Goal: Task Accomplishment & Management: Manage account settings

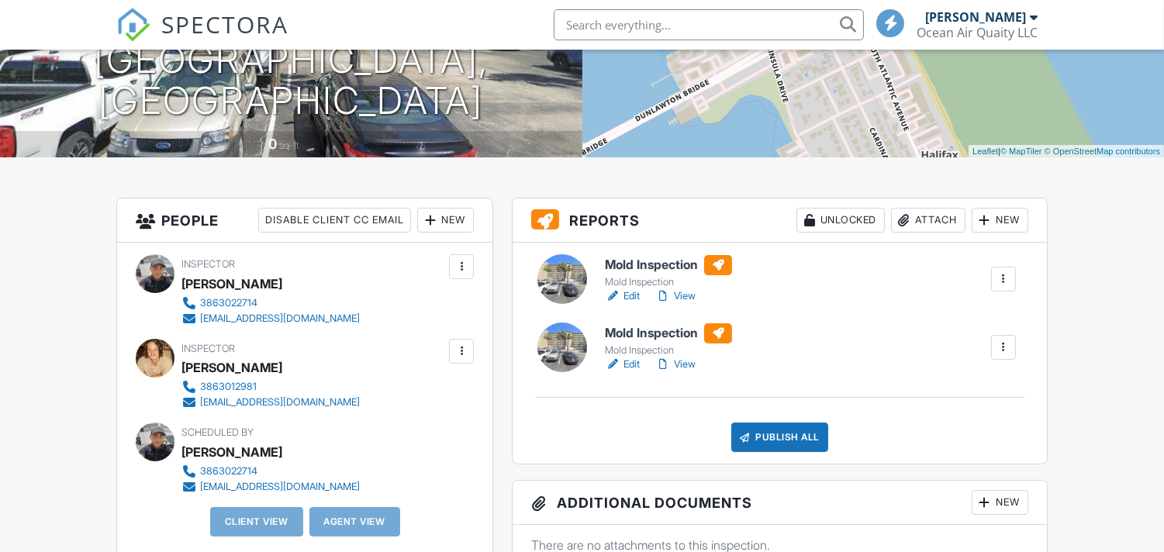
scroll to position [264, 0]
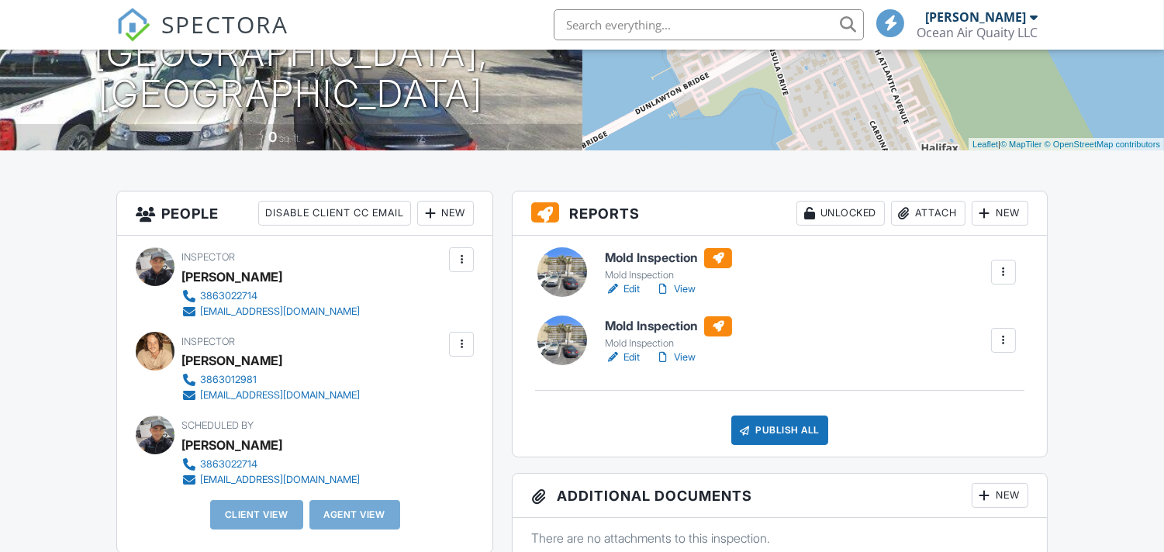
drag, startPoint x: 656, startPoint y: 183, endPoint x: 629, endPoint y: 282, distance: 102.9
click at [633, 301] on div "Mold Inspection Mold Inspection Edit View Quick Publish Copy Delete Mold Inspec…" at bounding box center [778, 346] width 533 height 221
click at [636, 290] on link "Edit" at bounding box center [622, 289] width 35 height 16
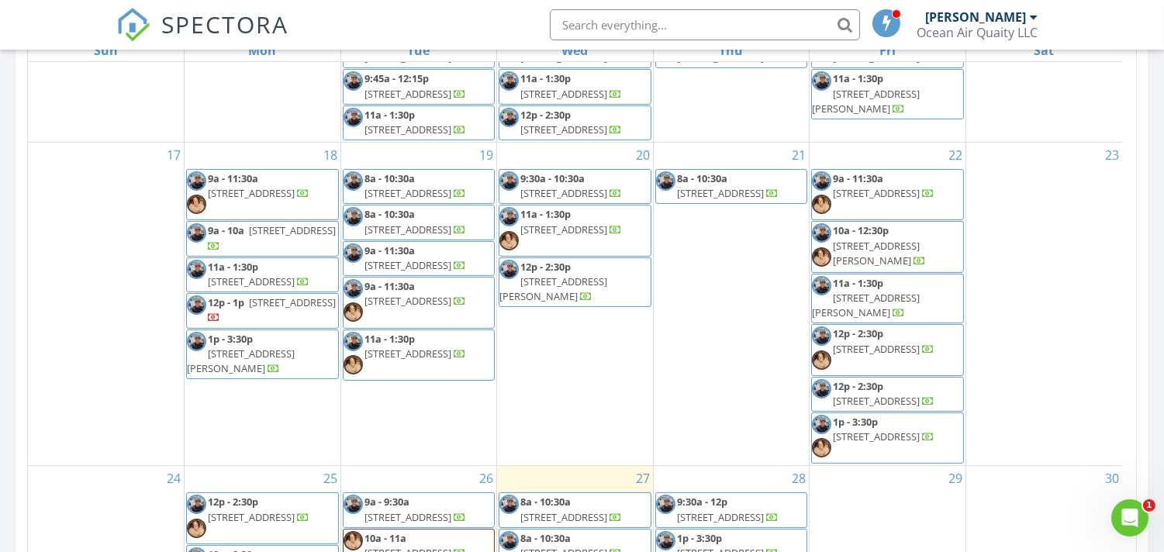
scroll to position [537, 0]
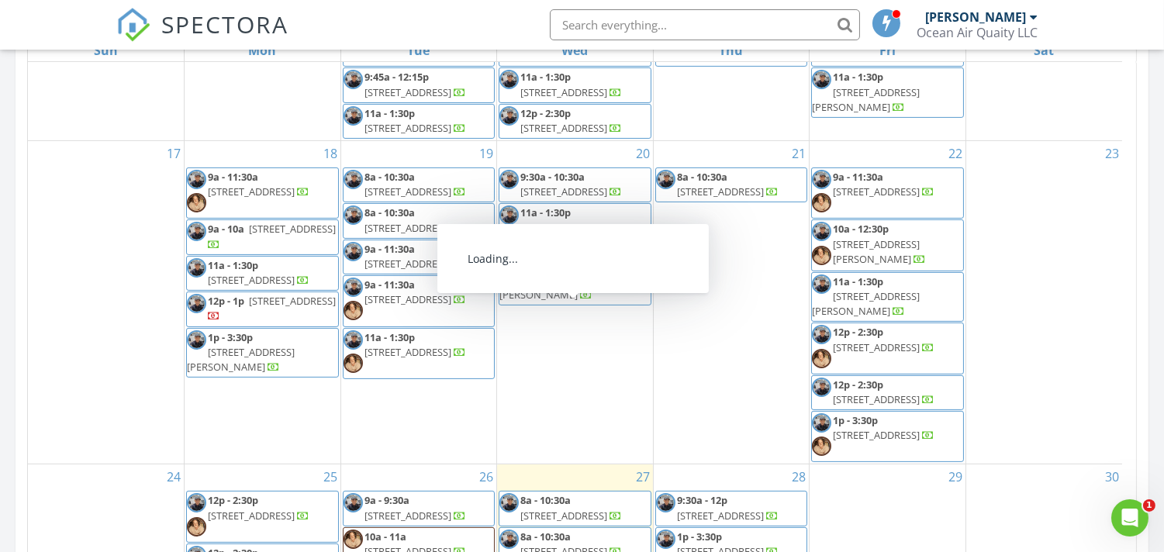
click at [609, 321] on body "SPECTORA Nick Jones Ocean Air Quaity LLC Role: Inspector Dashboard New Inspecti…" at bounding box center [582, 337] width 1164 height 2181
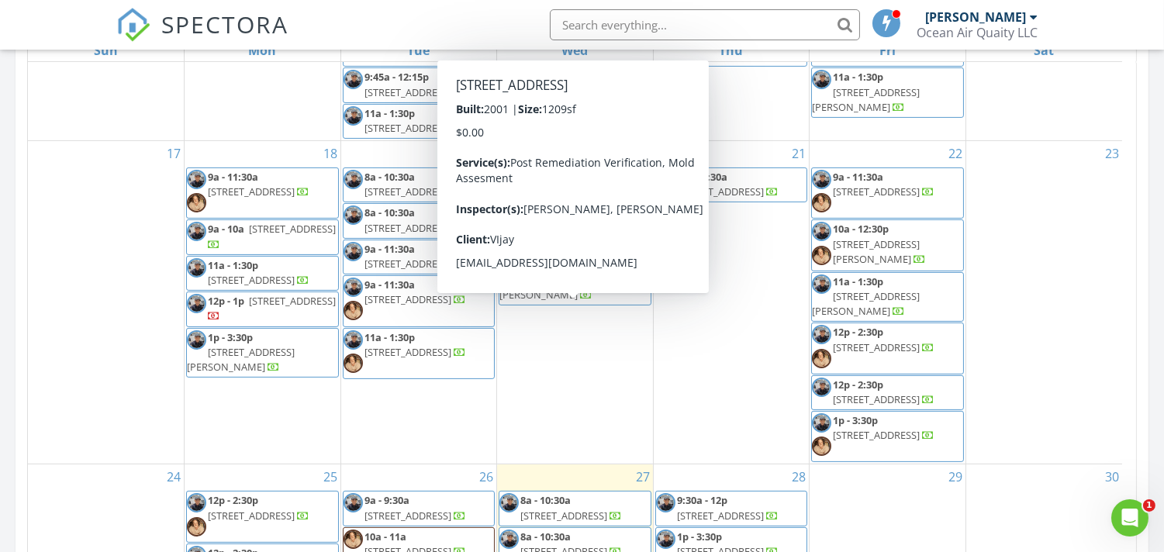
click at [609, 324] on body "SPECTORA Nick Jones Ocean Air Quaity LLC Role: Inspector Dashboard New Inspecti…" at bounding box center [582, 337] width 1164 height 2181
click at [529, 235] on span "10075 Gate Pkwy N 9 Riser room, Jacksonville 32246" at bounding box center [563, 228] width 87 height 14
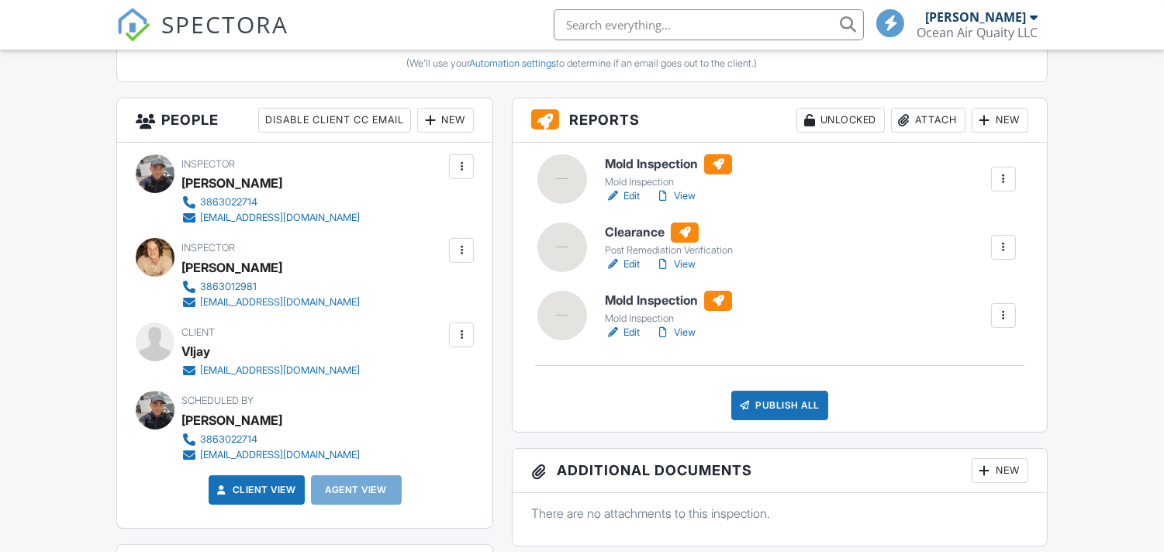
scroll to position [515, 0]
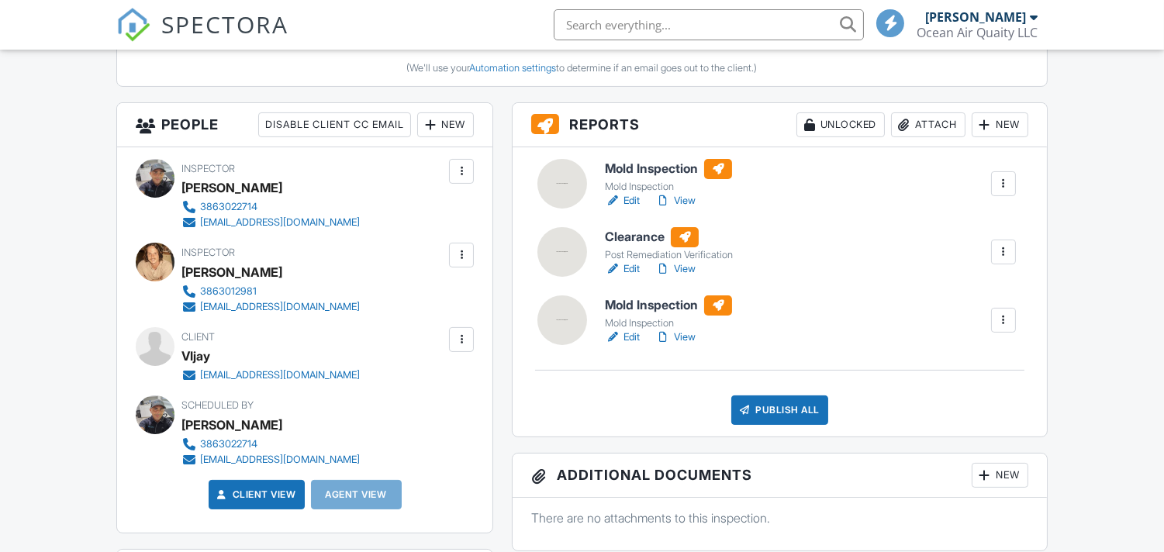
click at [636, 200] on link "Edit" at bounding box center [622, 201] width 35 height 16
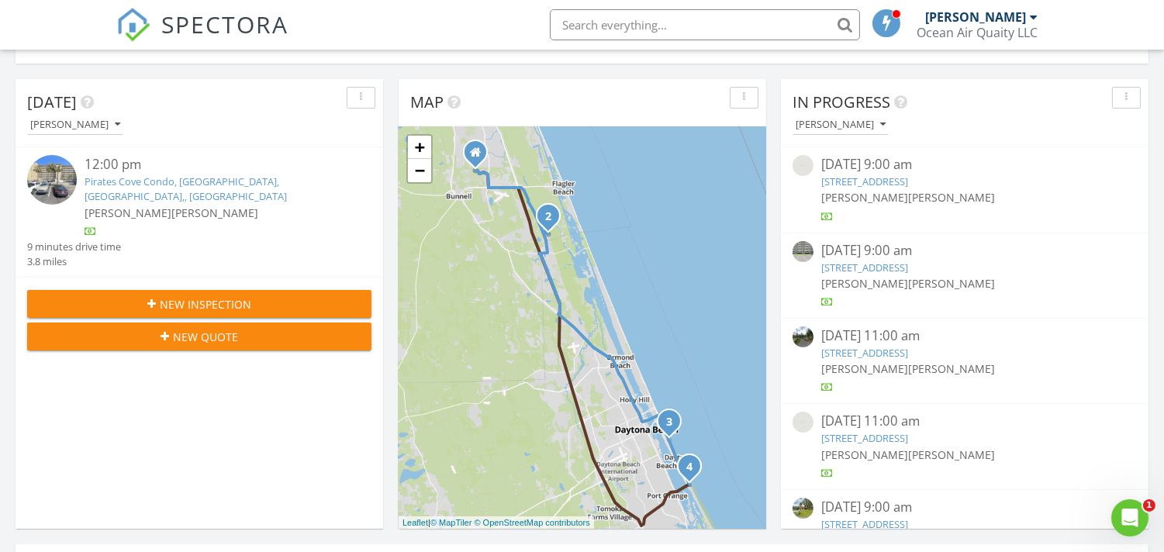
drag, startPoint x: 1168, startPoint y: 114, endPoint x: 1168, endPoint y: 253, distance: 138.8
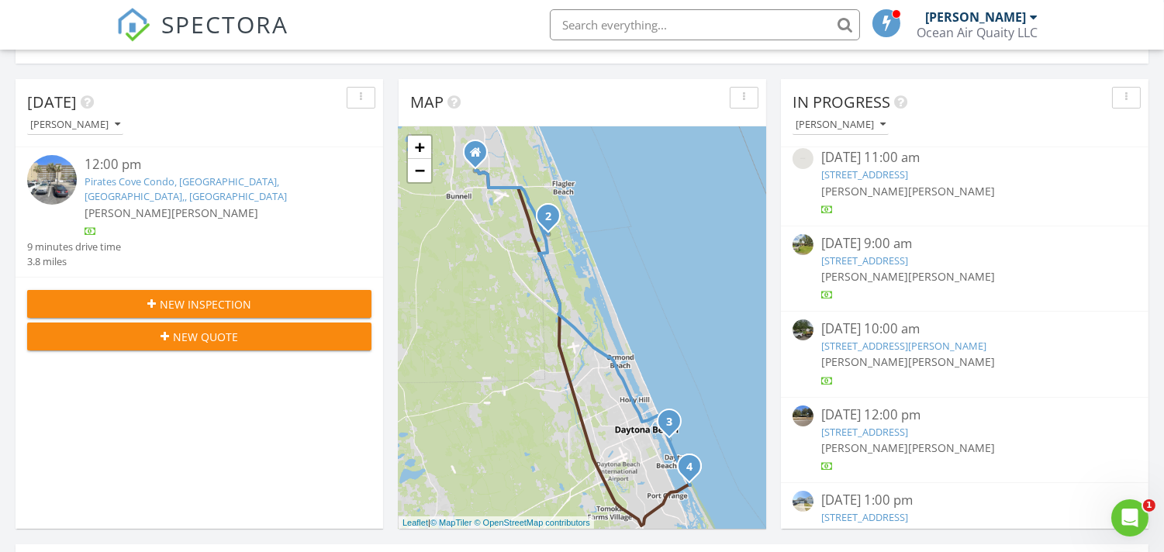
scroll to position [281, 0]
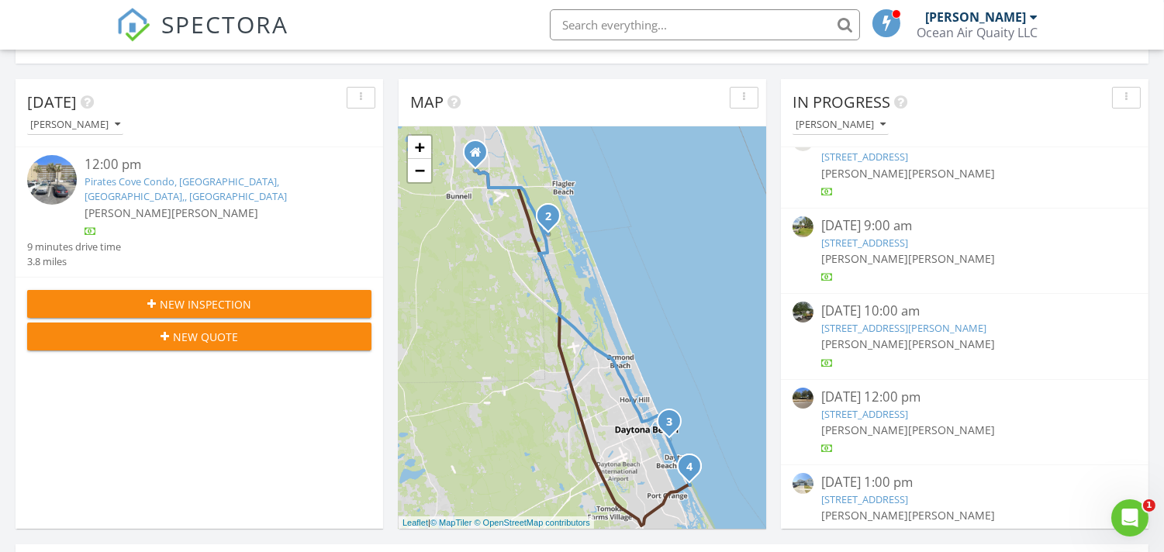
click at [908, 419] on link "6010 State Rd 13 N, St. Augustine, FL 32092" at bounding box center [864, 414] width 87 height 14
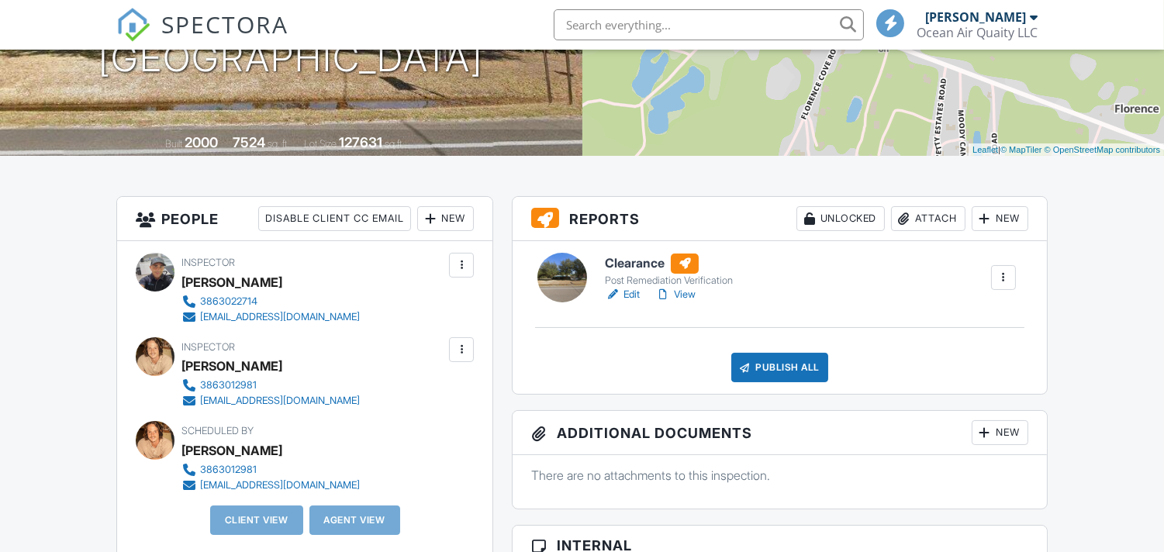
scroll to position [264, 0]
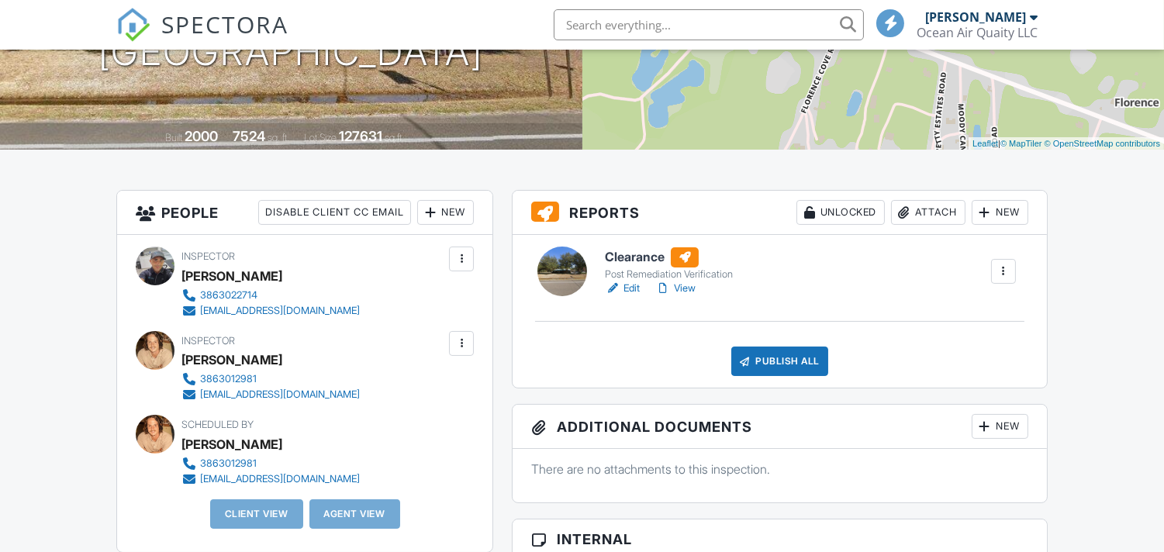
click at [633, 290] on link "Edit" at bounding box center [622, 289] width 35 height 16
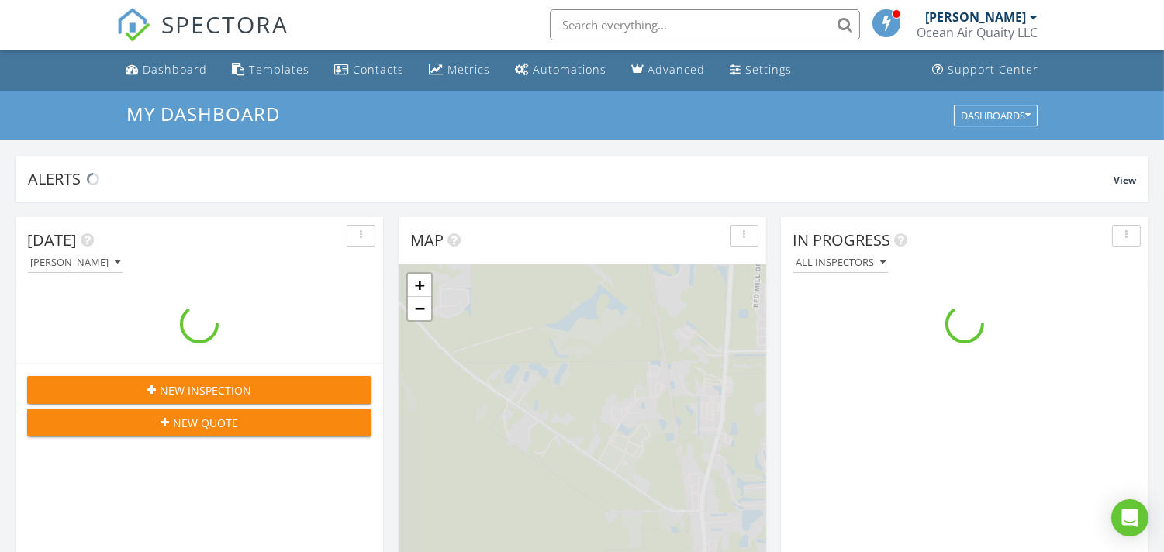
scroll to position [1438, 1191]
